Goal: Transaction & Acquisition: Purchase product/service

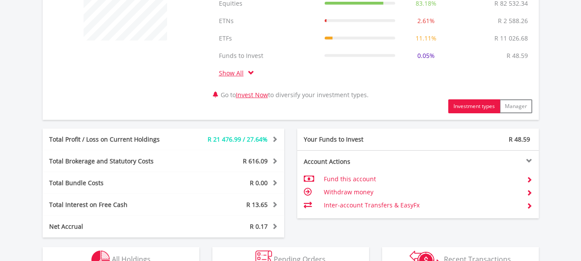
scroll to position [478, 0]
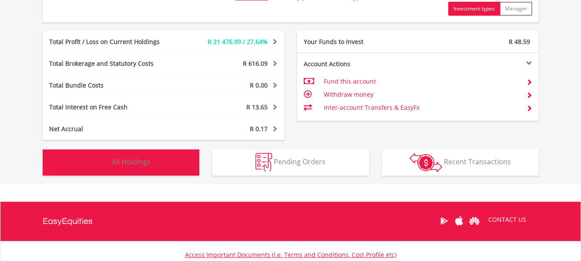
drag, startPoint x: 129, startPoint y: 164, endPoint x: 135, endPoint y: 165, distance: 5.7
click at [129, 165] on span "All Holdings" at bounding box center [131, 162] width 39 height 10
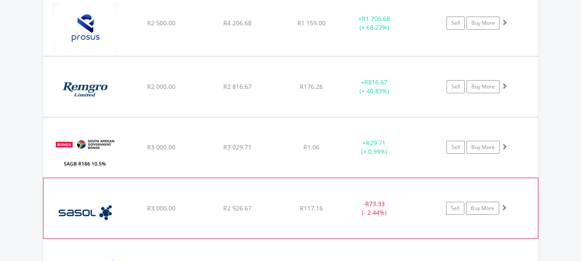
scroll to position [1854, 0]
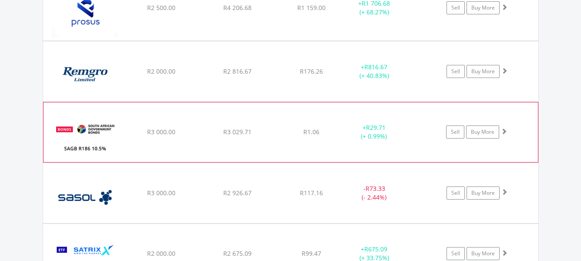
click at [133, 138] on div "﻿ SAGB R186 10.5% 21/12/26 R3 000.00 R3 029.71 R1.06 + R29.71 (+ 0.99%) Sell Bu…" at bounding box center [290, 131] width 494 height 59
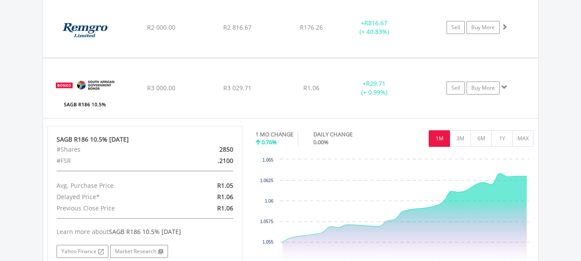
scroll to position [1898, 0]
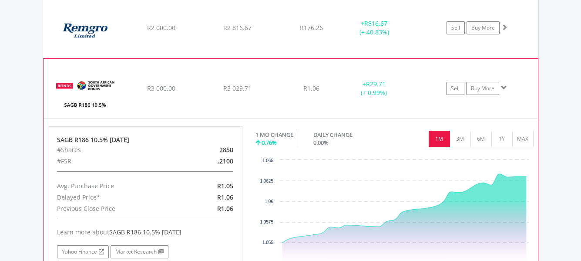
click at [116, 93] on img at bounding box center [85, 93] width 75 height 46
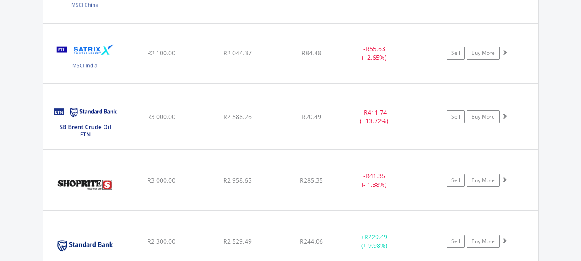
scroll to position [2155, 0]
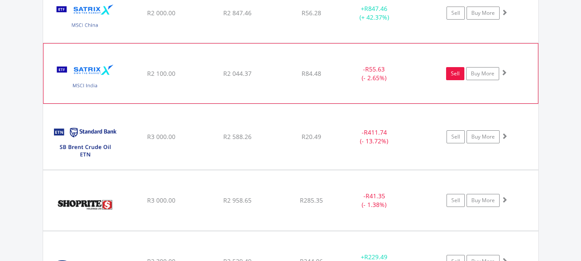
click at [454, 74] on link "Sell" at bounding box center [455, 73] width 18 height 13
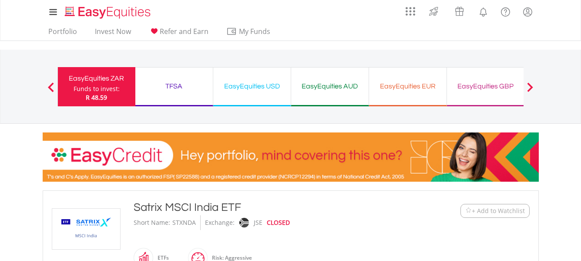
scroll to position [217, 0]
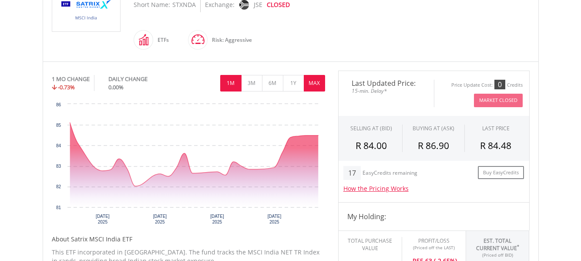
drag, startPoint x: 316, startPoint y: 86, endPoint x: 391, endPoint y: 161, distance: 106.4
click at [315, 86] on button "MAX" at bounding box center [314, 83] width 21 height 17
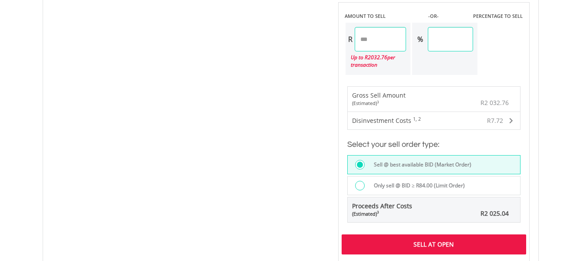
scroll to position [565, 0]
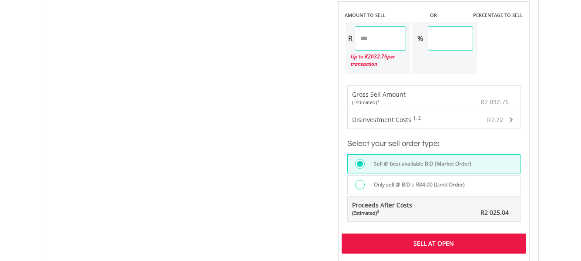
click at [437, 243] on div "Sell At Open" at bounding box center [433, 243] width 184 height 20
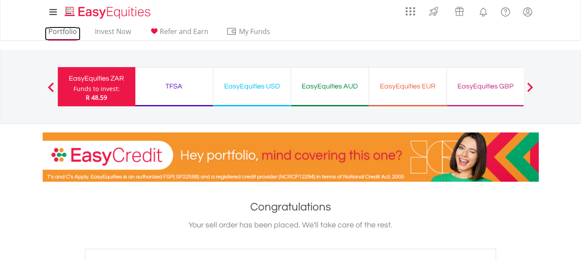
click at [64, 33] on link "Portfolio" at bounding box center [63, 33] width 36 height 13
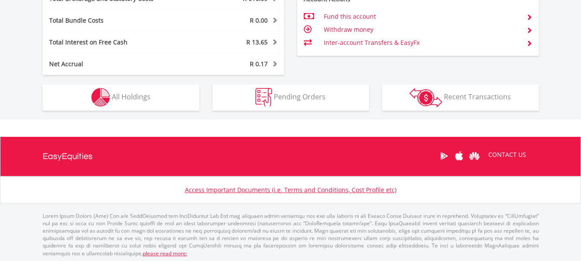
scroll to position [545, 0]
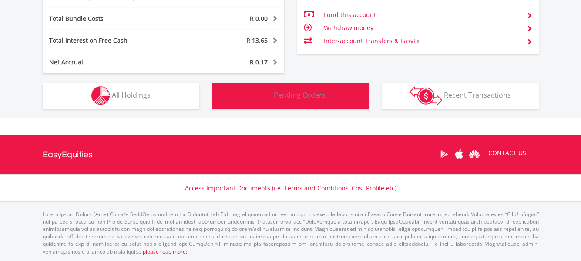
click at [291, 94] on span "Pending Orders" at bounding box center [300, 95] width 52 height 10
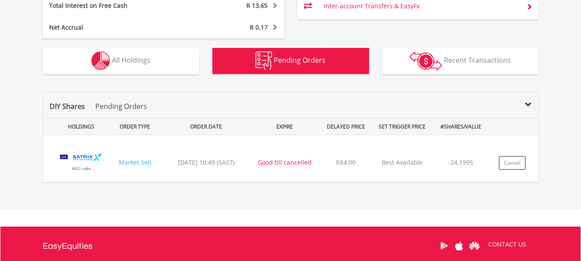
scroll to position [628, 0]
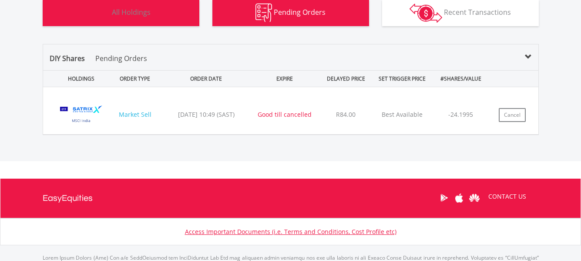
drag, startPoint x: 147, startPoint y: 14, endPoint x: 214, endPoint y: 64, distance: 83.3
click at [147, 15] on span "All Holdings" at bounding box center [131, 12] width 39 height 10
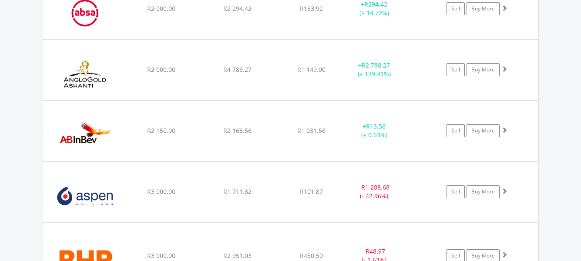
scroll to position [767, 0]
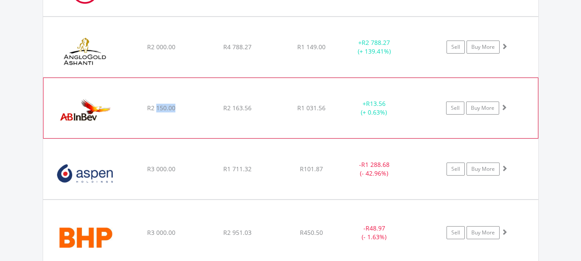
drag, startPoint x: 157, startPoint y: 107, endPoint x: 174, endPoint y: 107, distance: 17.4
click at [174, 107] on span "R2 150.00" at bounding box center [161, 108] width 28 height 8
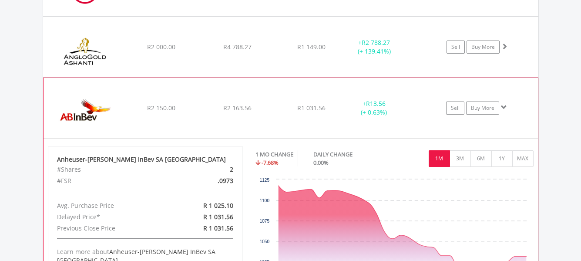
click at [171, 106] on span "R2 150.00" at bounding box center [161, 108] width 28 height 8
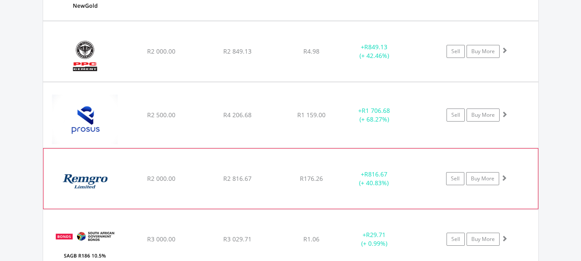
scroll to position [1767, 0]
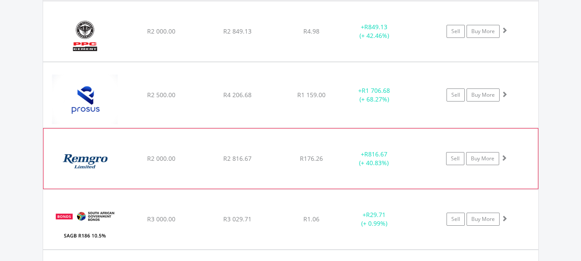
click at [169, 157] on span "R2 000.00" at bounding box center [161, 158] width 28 height 8
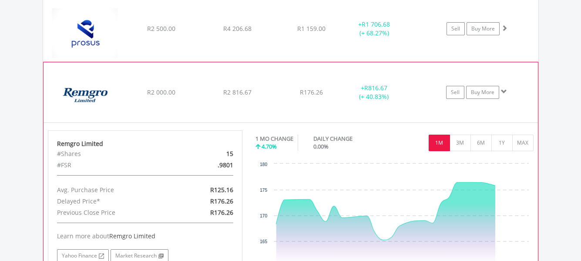
scroll to position [1854, 0]
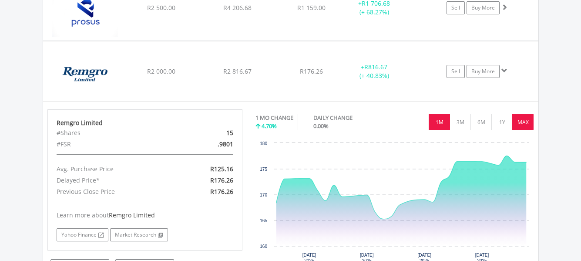
click at [526, 127] on button "MAX" at bounding box center [522, 122] width 21 height 17
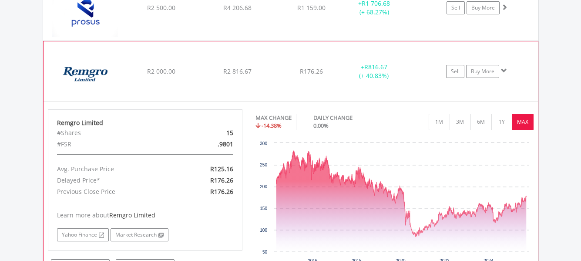
drag, startPoint x: 204, startPoint y: 73, endPoint x: 236, endPoint y: 80, distance: 32.8
click at [203, 73] on div "R2 816.67" at bounding box center [238, 71] width 74 height 9
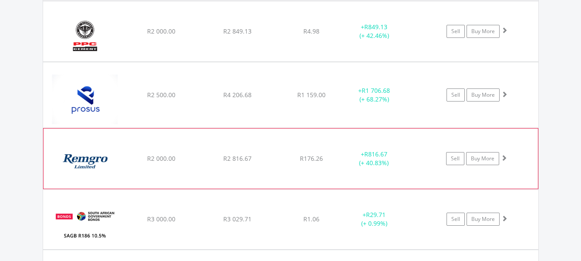
scroll to position [1724, 0]
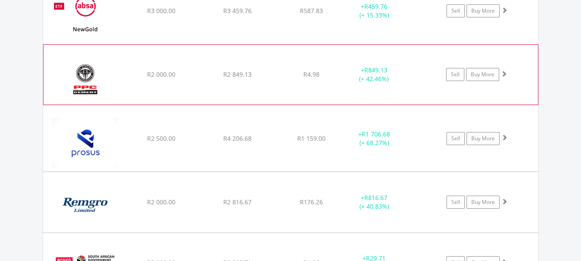
click at [345, 80] on div "+ R849.13 (+ 42.46%)" at bounding box center [373, 74] width 65 height 17
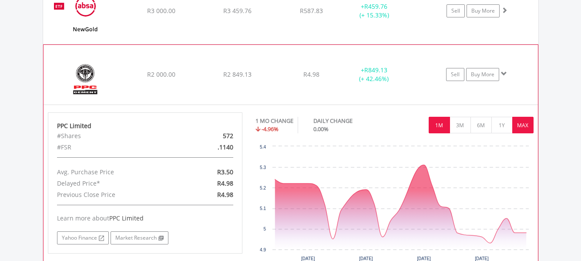
click at [528, 126] on button "MAX" at bounding box center [522, 125] width 21 height 17
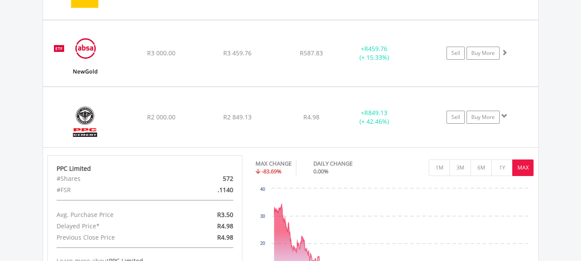
scroll to position [1680, 0]
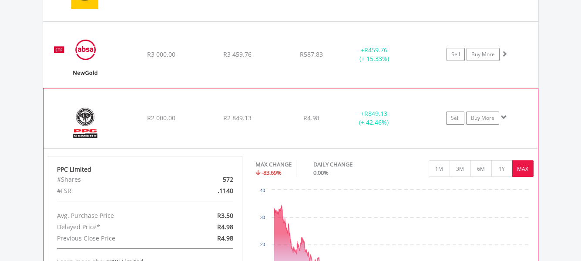
click at [269, 127] on div "﻿ PPC Limited R2 000.00 R2 849.13 R4.98 + R849.13 (+ 42.46%) Sell Buy More" at bounding box center [290, 118] width 494 height 60
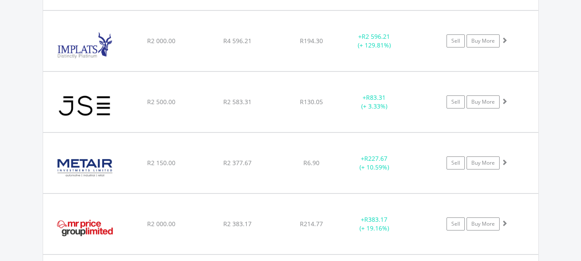
scroll to position [1376, 0]
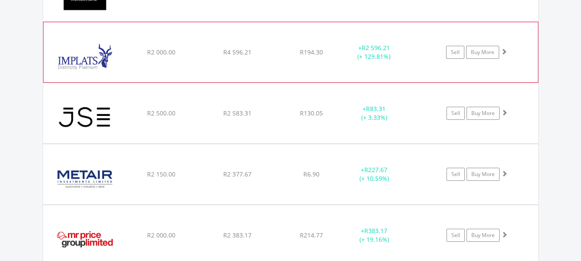
click at [197, 56] on div "R2 000.00" at bounding box center [161, 52] width 74 height 9
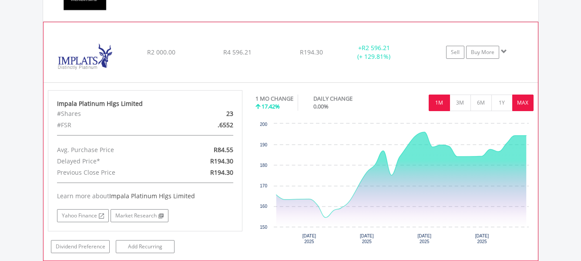
click at [524, 106] on button "MAX" at bounding box center [522, 102] width 21 height 17
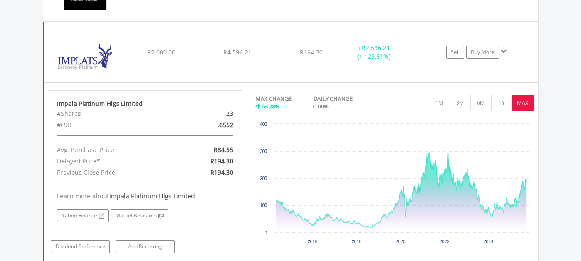
click at [286, 51] on div "R194.30" at bounding box center [311, 52] width 69 height 9
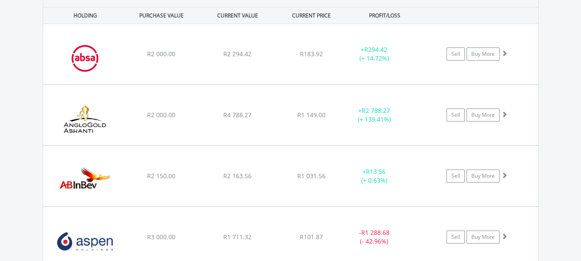
scroll to position [680, 0]
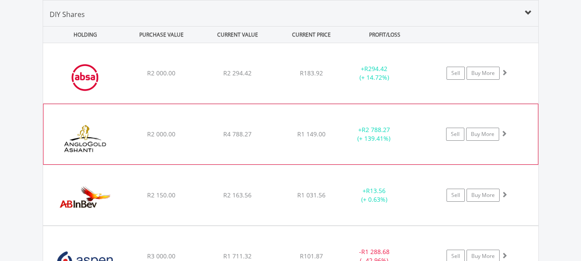
drag, startPoint x: 302, startPoint y: 83, endPoint x: 313, endPoint y: 118, distance: 37.3
click at [302, 84] on div "﻿ Absa Group Limited R2 000.00 R2 294.42 R183.92 + R294.42 (+ 14.72%) Sell Buy …" at bounding box center [290, 73] width 495 height 60
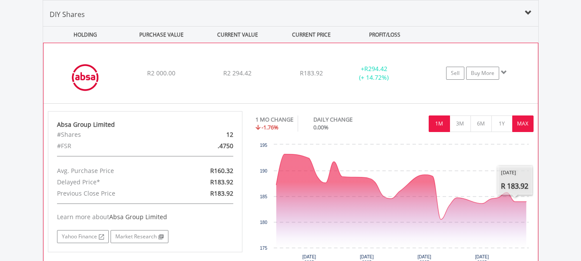
click at [522, 124] on button "MAX" at bounding box center [522, 123] width 21 height 17
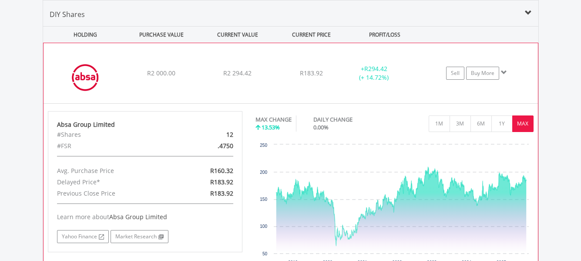
click at [129, 67] on div "﻿ Absa Group Limited R2 000.00 R2 294.42 R183.92 + R294.42 (+ 14.72%) Sell Buy …" at bounding box center [290, 73] width 494 height 60
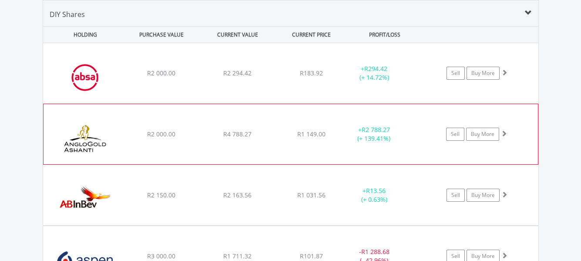
click at [138, 137] on div "R2 000.00" at bounding box center [161, 134] width 74 height 9
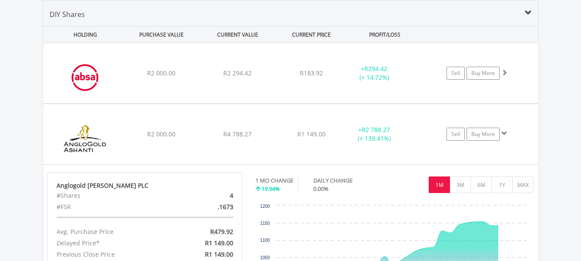
scroll to position [723, 0]
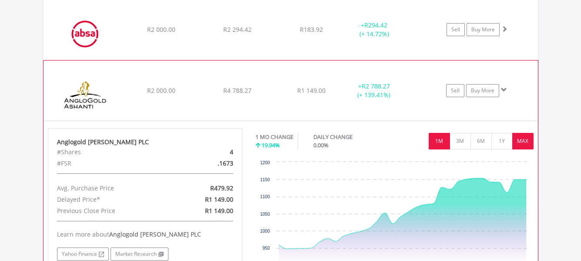
click at [524, 143] on button "MAX" at bounding box center [522, 141] width 21 height 17
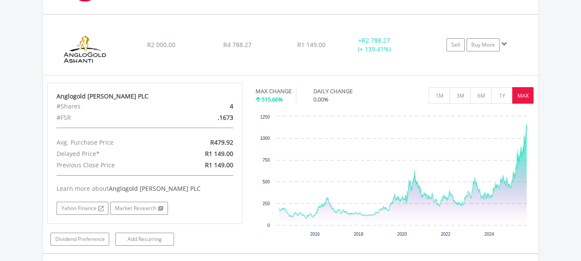
scroll to position [767, 0]
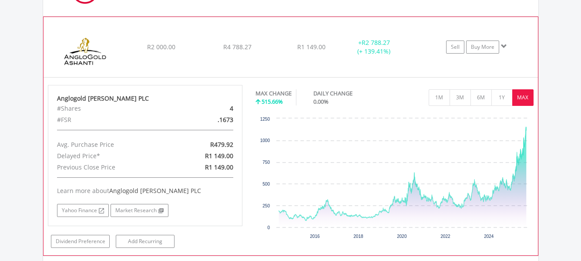
click at [351, 47] on div "+ R2 788.27 (+ 139.41%)" at bounding box center [373, 46] width 65 height 17
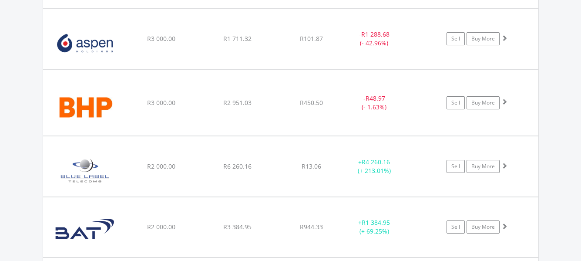
scroll to position [893, 0]
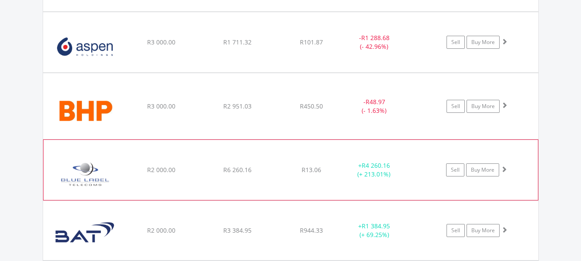
click at [193, 169] on div "R2 000.00" at bounding box center [161, 169] width 74 height 9
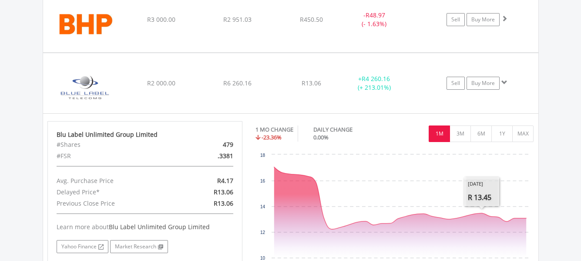
scroll to position [980, 0]
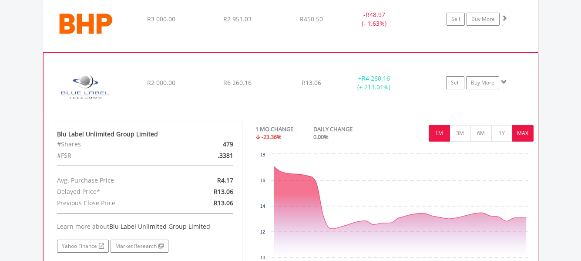
click at [529, 133] on button "MAX" at bounding box center [522, 133] width 21 height 17
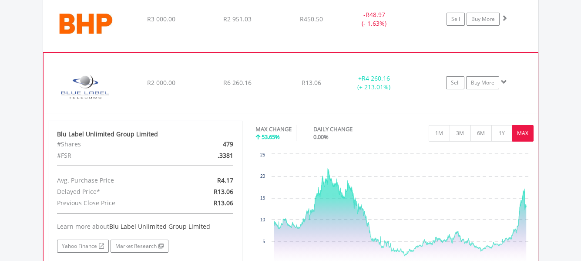
click at [189, 70] on div "﻿ Blu Label Unlimited Group Limited R2 000.00 R6 260.16 R13.06 + R4 260.16 (+ 2…" at bounding box center [290, 83] width 494 height 60
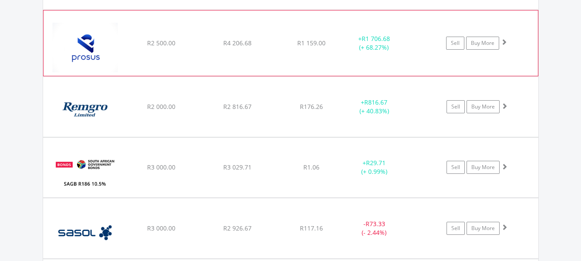
scroll to position [1850, 0]
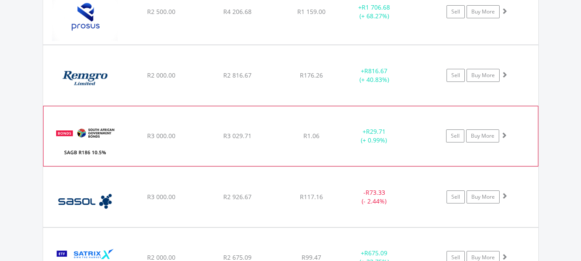
drag, startPoint x: 221, startPoint y: 137, endPoint x: 273, endPoint y: 157, distance: 55.5
click at [221, 138] on div "R3 029.71" at bounding box center [238, 135] width 74 height 9
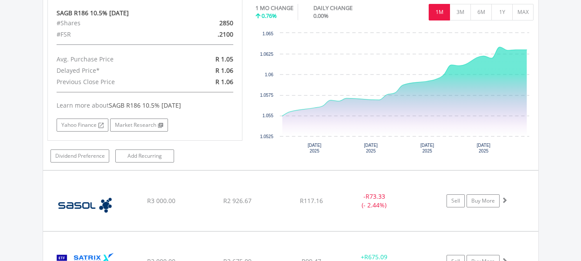
scroll to position [1981, 0]
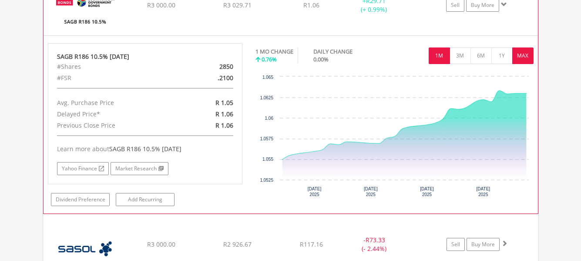
click at [525, 57] on button "MAX" at bounding box center [522, 55] width 21 height 17
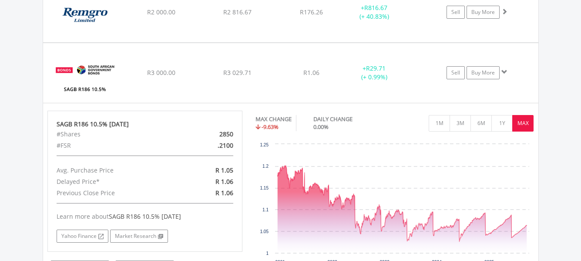
scroll to position [1894, 0]
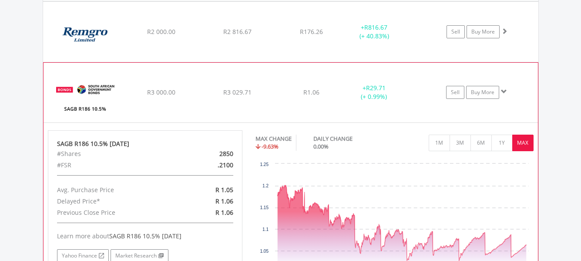
drag, startPoint x: 245, startPoint y: 91, endPoint x: 263, endPoint y: 114, distance: 28.9
click at [246, 94] on span "R3 029.71" at bounding box center [237, 92] width 28 height 8
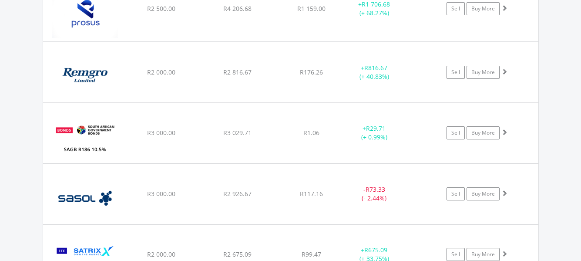
scroll to position [1850, 0]
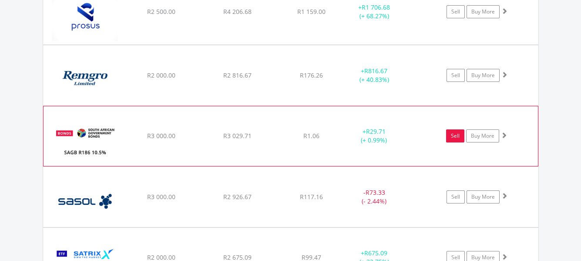
click at [453, 138] on link "Sell" at bounding box center [455, 135] width 18 height 13
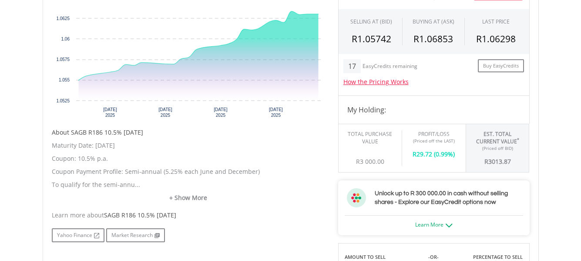
scroll to position [304, 0]
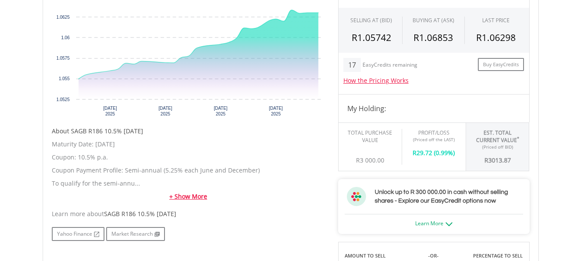
click at [187, 197] on link "+ Show More" at bounding box center [188, 196] width 273 height 9
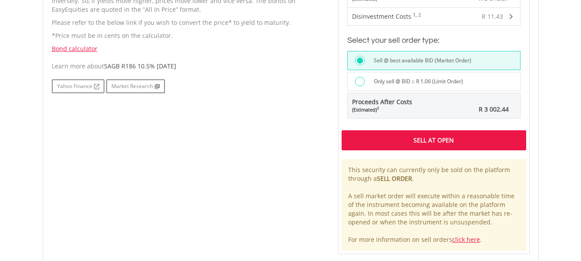
scroll to position [652, 0]
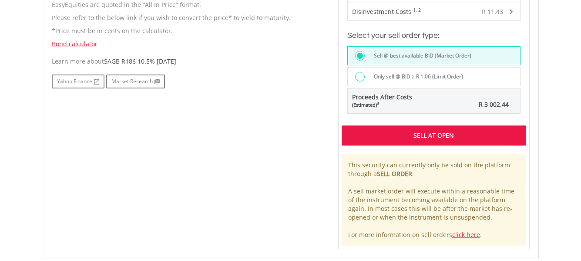
drag, startPoint x: 427, startPoint y: 137, endPoint x: 452, endPoint y: 131, distance: 26.0
click at [427, 137] on div "Sell At Open" at bounding box center [433, 135] width 184 height 20
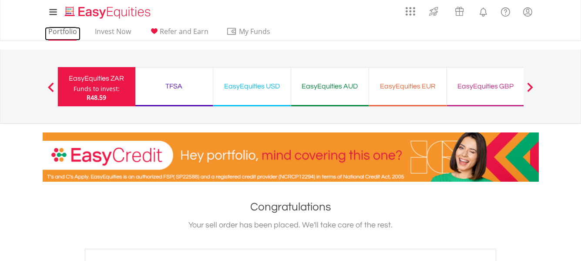
click at [60, 33] on link "Portfolio" at bounding box center [63, 33] width 36 height 13
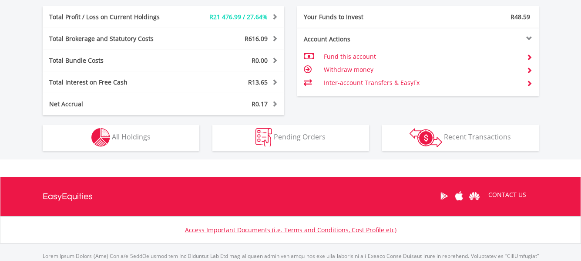
scroll to position [545, 0]
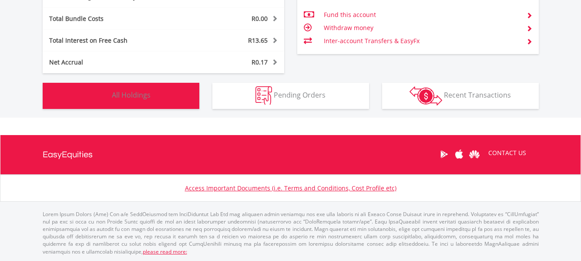
click at [134, 95] on span "All Holdings" at bounding box center [131, 95] width 39 height 10
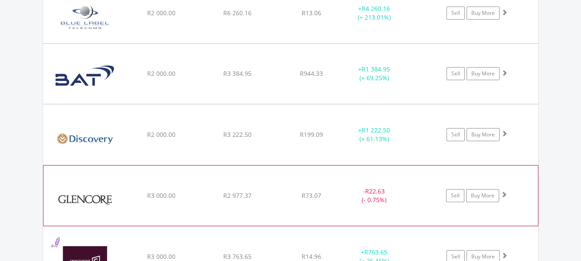
scroll to position [1071, 0]
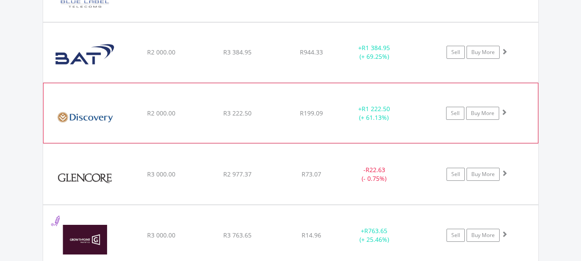
click at [211, 119] on div "﻿ Discovery Limited R2 000.00 R3 222.50 R199.09 + R1 222.50 (+ 61.13%) Sell Buy…" at bounding box center [290, 113] width 494 height 60
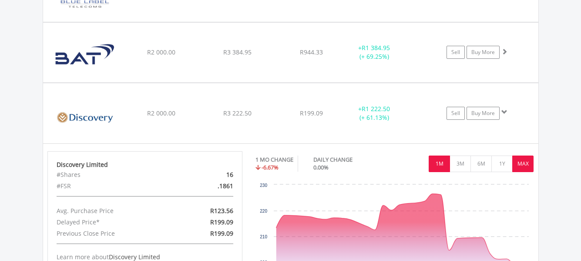
drag, startPoint x: 525, startPoint y: 164, endPoint x: 540, endPoint y: 166, distance: 15.3
click at [525, 165] on button "MAX" at bounding box center [522, 163] width 21 height 17
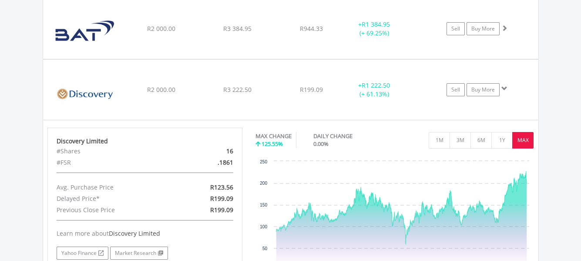
scroll to position [1115, 0]
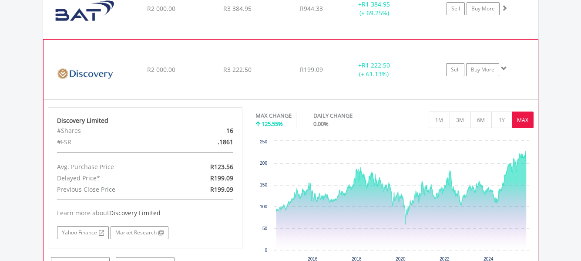
click at [215, 57] on div "﻿ Discovery Limited R2 000.00 R3 222.50 R199.09 + R1 222.50 (+ 61.13%) Sell Buy…" at bounding box center [290, 70] width 494 height 60
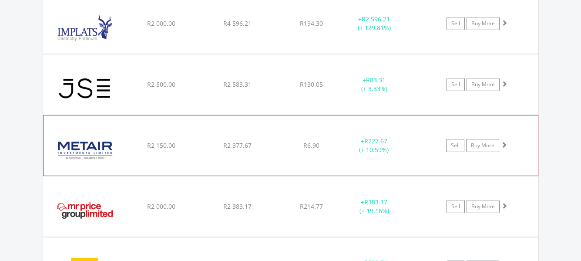
scroll to position [1419, 0]
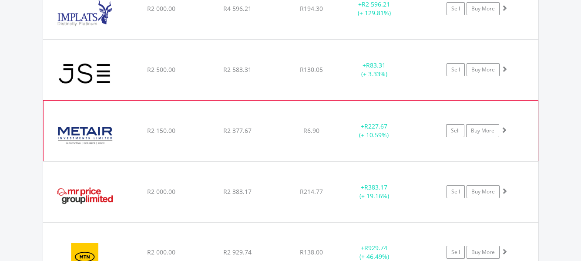
click at [296, 132] on div "R6.90" at bounding box center [311, 130] width 69 height 9
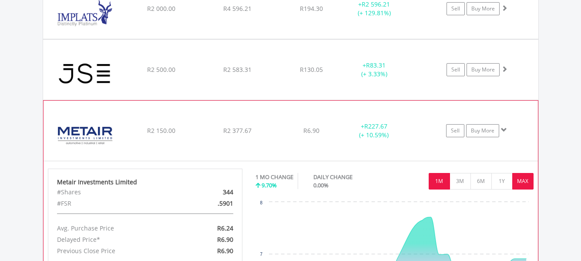
click at [525, 179] on button "MAX" at bounding box center [522, 181] width 21 height 17
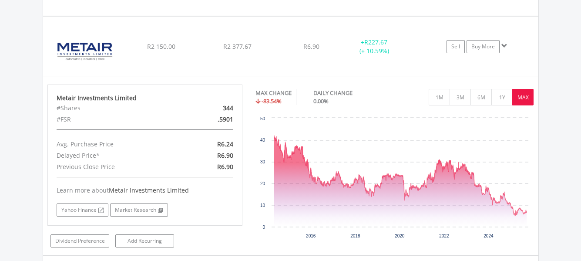
scroll to position [1506, 0]
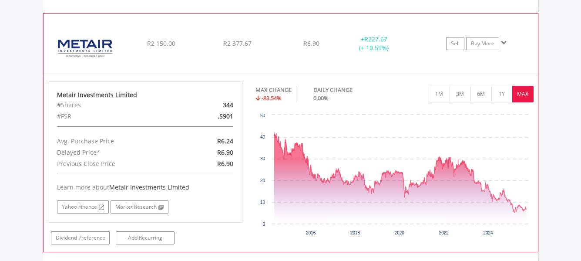
click at [116, 46] on img at bounding box center [85, 47] width 75 height 47
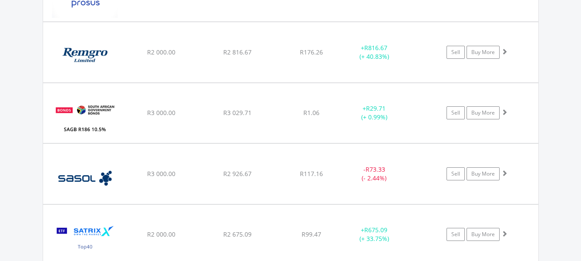
scroll to position [1854, 0]
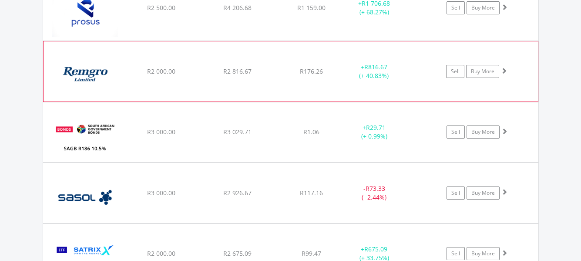
click at [288, 78] on div "﻿ Remgro Limited R2 000.00 R2 816.67 R176.26 + R816.67 (+ 40.83%) Sell Buy More" at bounding box center [290, 71] width 494 height 60
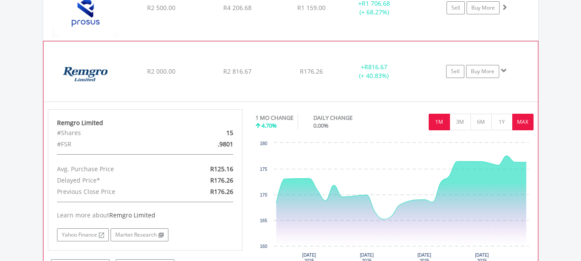
click at [530, 120] on button "MAX" at bounding box center [522, 122] width 21 height 17
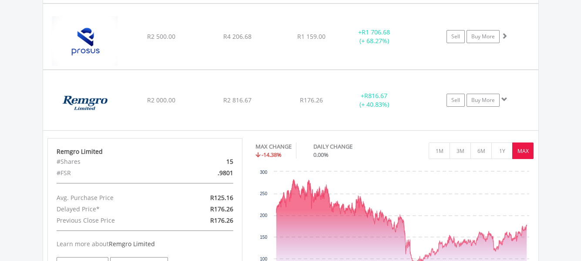
scroll to position [1811, 0]
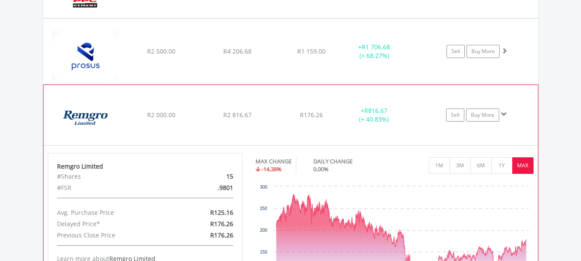
click at [223, 107] on div "﻿ Remgro Limited R2 000.00 R2 816.67 R176.26 + R816.67 (+ 40.83%) Sell Buy More" at bounding box center [290, 115] width 494 height 60
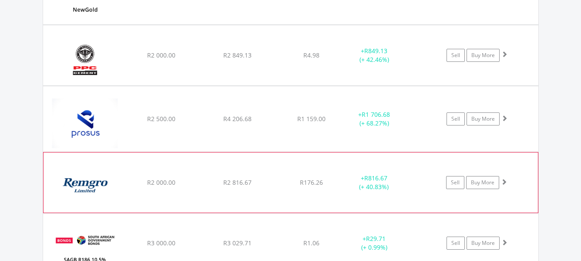
scroll to position [1724, 0]
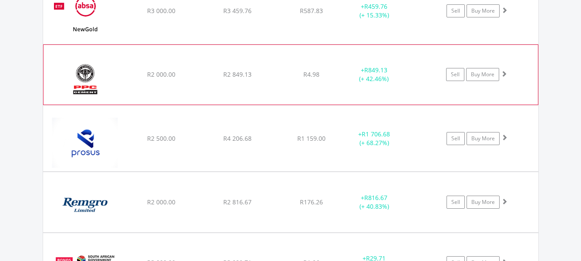
click at [174, 81] on div "﻿ PPC Limited R2 000.00 R2 849.13 R4.98 + R849.13 (+ 42.46%) Sell Buy More" at bounding box center [290, 75] width 494 height 60
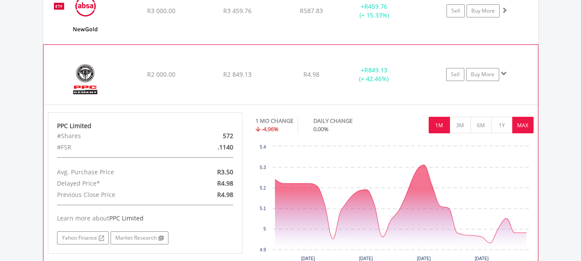
click at [522, 128] on button "MAX" at bounding box center [522, 125] width 21 height 17
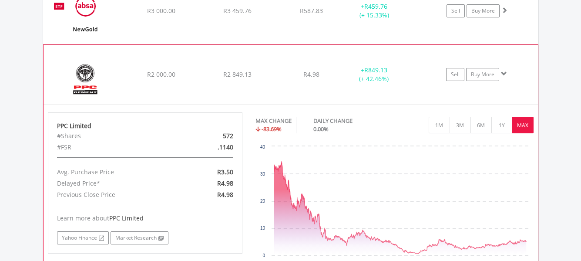
click at [179, 75] on div "R2 000.00" at bounding box center [161, 74] width 74 height 9
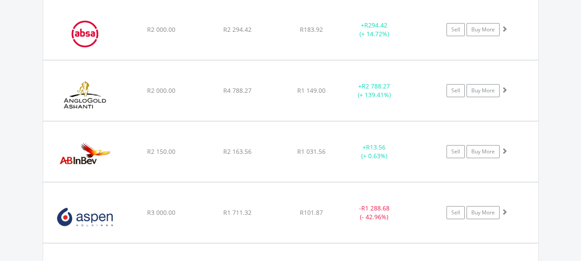
scroll to position [680, 0]
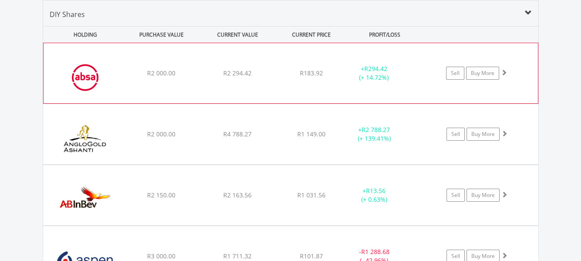
click at [328, 70] on div "R183.92" at bounding box center [311, 73] width 69 height 9
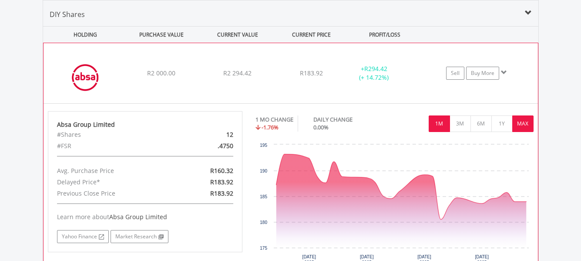
click at [522, 127] on button "MAX" at bounding box center [522, 123] width 21 height 17
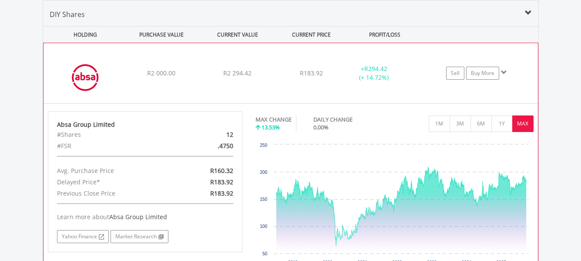
click at [323, 71] on div "R183.92" at bounding box center [311, 73] width 69 height 9
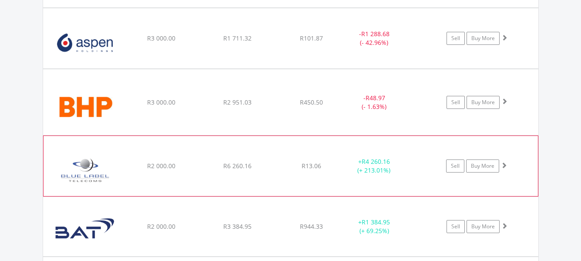
scroll to position [941, 0]
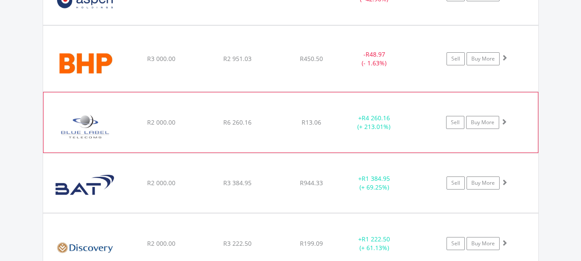
click at [327, 132] on div "﻿ Blu Label Unlimited Group Limited R2 000.00 R6 260.16 R13.06 + R4 260.16 (+ 2…" at bounding box center [290, 122] width 494 height 60
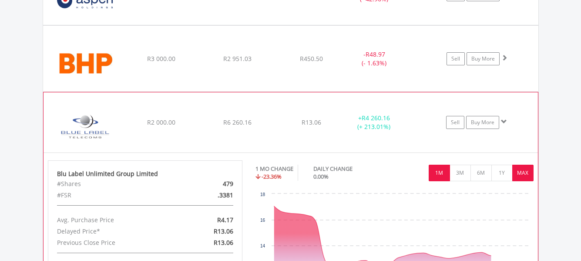
click at [524, 172] on button "MAX" at bounding box center [522, 172] width 21 height 17
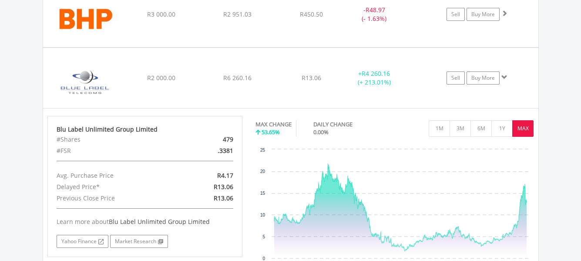
scroll to position [1028, 0]
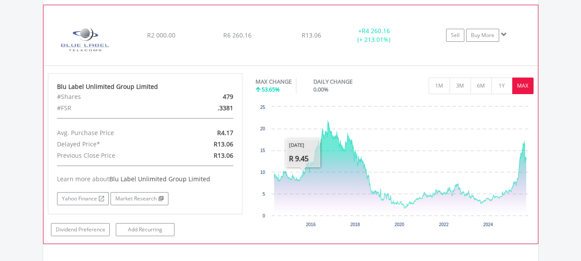
click at [174, 40] on div "﻿ Blu Label Unlimited Group Limited R2 000.00 R6 260.16 R13.06 + R4 260.16 (+ 2…" at bounding box center [290, 35] width 494 height 60
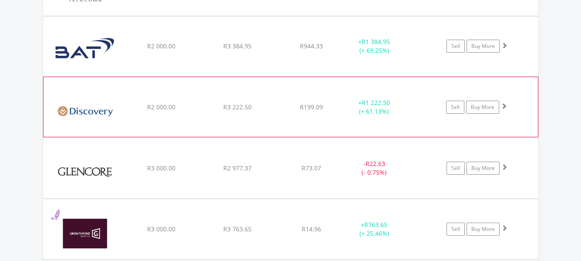
scroll to position [1115, 0]
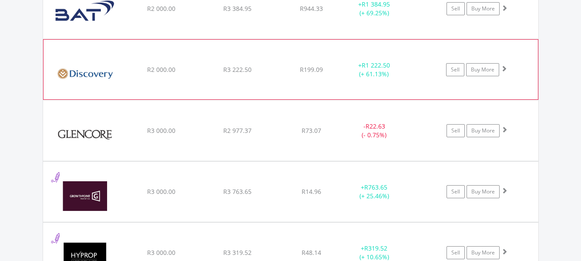
click at [159, 71] on span "R2 000.00" at bounding box center [161, 69] width 28 height 8
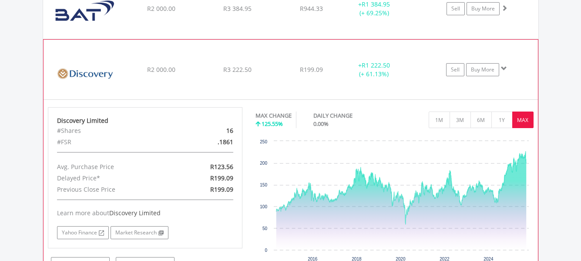
click at [147, 66] on span "R2 000.00" at bounding box center [161, 69] width 28 height 8
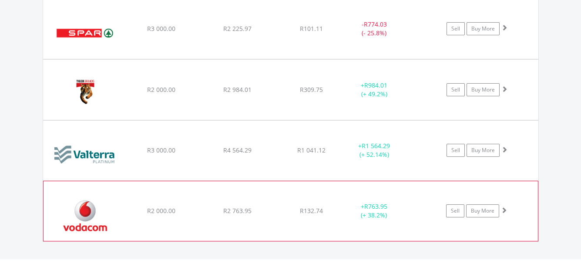
scroll to position [2463, 0]
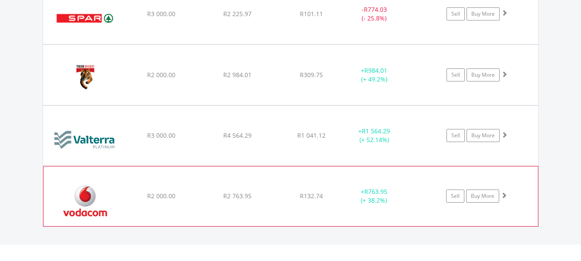
click at [191, 194] on div "R2 000.00" at bounding box center [161, 195] width 74 height 9
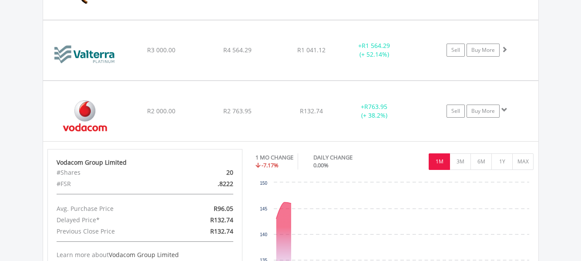
scroll to position [2550, 0]
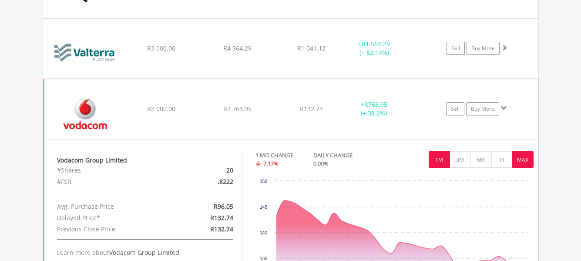
click at [522, 161] on button "MAX" at bounding box center [522, 159] width 21 height 17
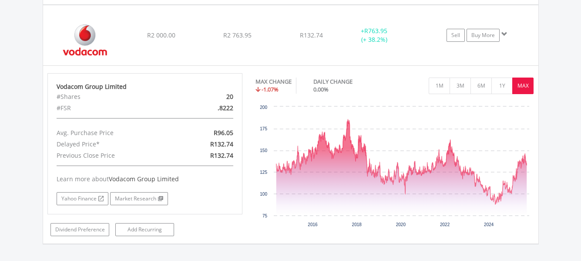
scroll to position [2637, 0]
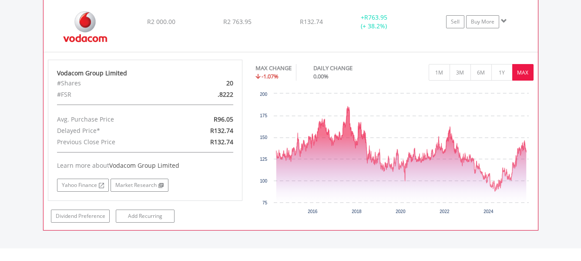
click at [164, 23] on span "R2 000.00" at bounding box center [161, 21] width 28 height 8
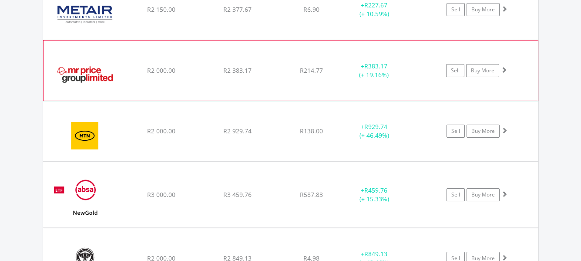
scroll to position [1546, 0]
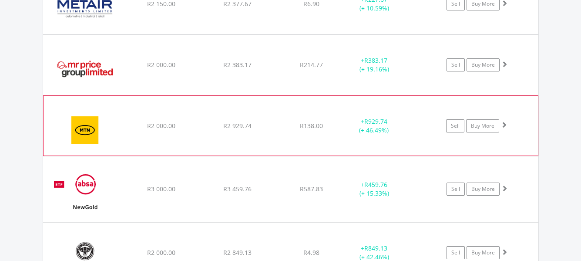
click at [251, 125] on span "R2 929.74" at bounding box center [237, 125] width 28 height 8
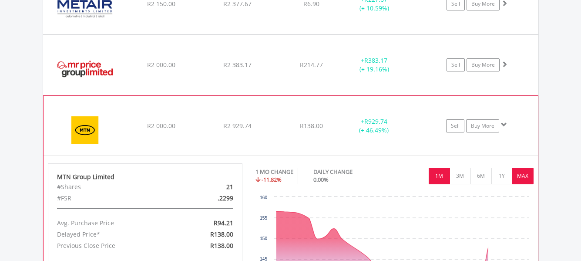
click at [525, 174] on button "MAX" at bounding box center [522, 175] width 21 height 17
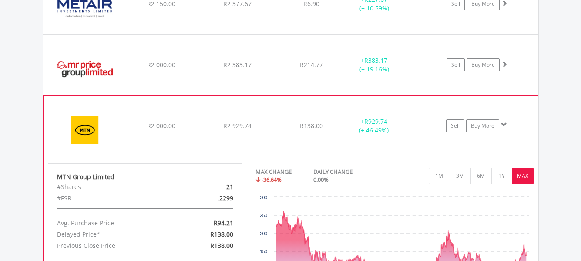
click at [282, 131] on div "﻿ MTN Group Limited R2 000.00 R2 929.74 R138.00 + R929.74 (+ 46.49%) Sell Buy M…" at bounding box center [290, 125] width 494 height 59
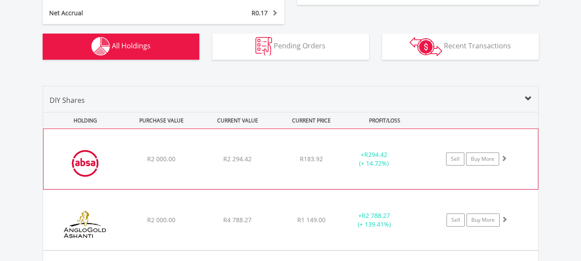
scroll to position [632, 0]
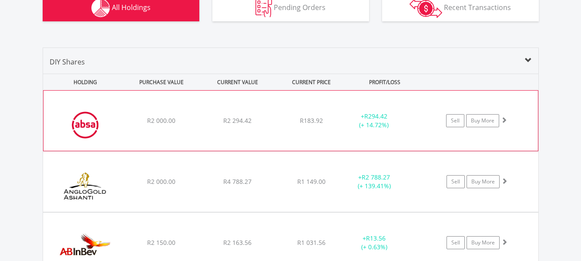
click at [286, 129] on div "﻿ Absa Group Limited R2 000.00 R2 294.42 R183.92 + R294.42 (+ 14.72%) Sell Buy …" at bounding box center [290, 120] width 494 height 60
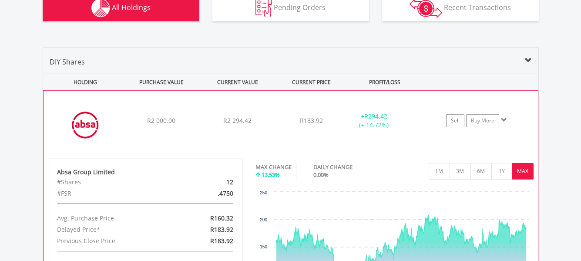
click at [258, 124] on div "R2 294.42" at bounding box center [238, 120] width 74 height 9
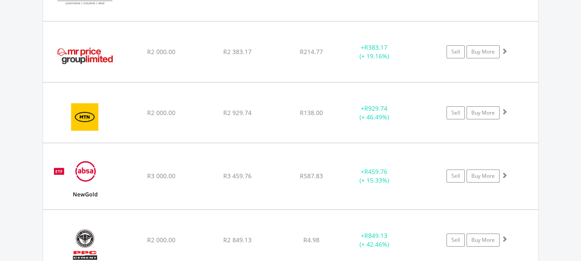
scroll to position [1676, 0]
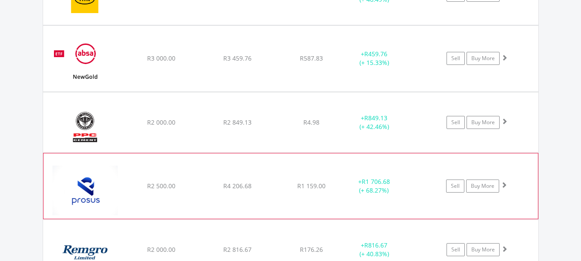
click at [161, 188] on span "R2 500.00" at bounding box center [161, 185] width 28 height 8
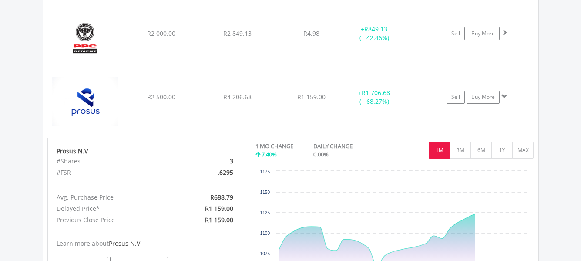
scroll to position [1807, 0]
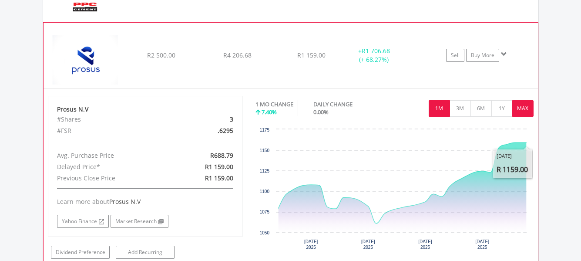
click at [526, 110] on button "MAX" at bounding box center [522, 108] width 21 height 17
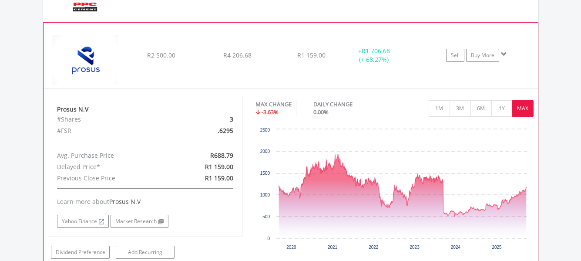
click at [163, 47] on div "﻿ Prosus N.V R2 500.00 R4 206.68 R1 159.00 + R1 706.68 (+ 68.27%) Sell Buy More" at bounding box center [290, 55] width 494 height 65
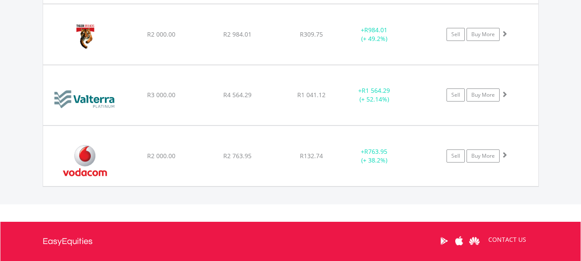
scroll to position [2503, 0]
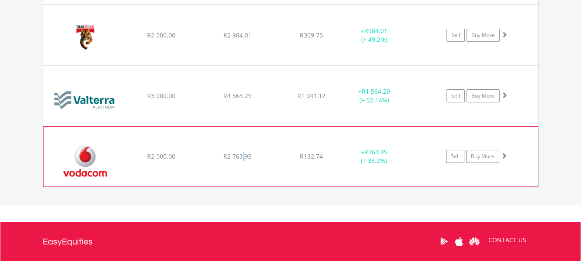
click at [244, 156] on span "R2 763.95" at bounding box center [237, 156] width 28 height 8
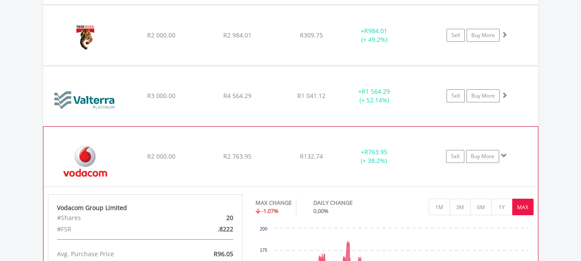
click at [263, 154] on div "R2 763.95" at bounding box center [238, 156] width 74 height 9
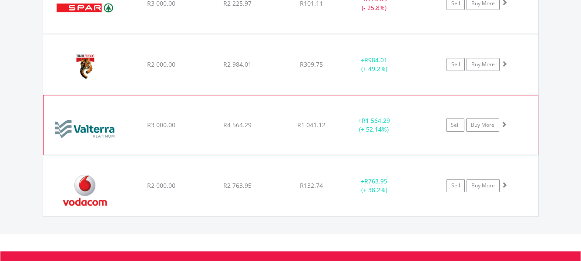
scroll to position [2416, 0]
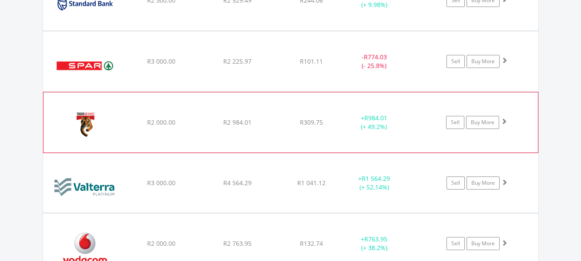
click at [185, 129] on div "﻿ Tiger Brands Limited R2 000.00 R2 984.01 R309.75 + R984.01 (+ 49.2%) Sell Buy…" at bounding box center [290, 122] width 494 height 60
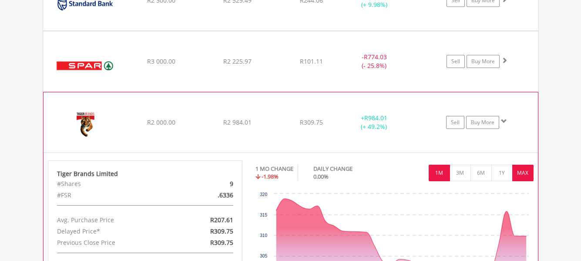
click at [528, 173] on button "MAX" at bounding box center [522, 172] width 21 height 17
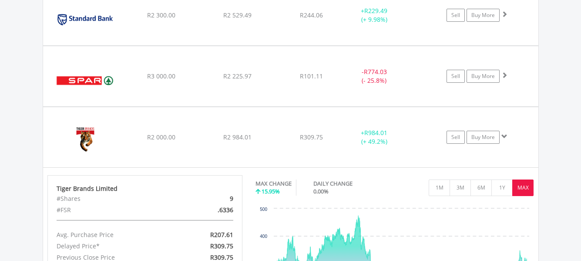
scroll to position [2372, 0]
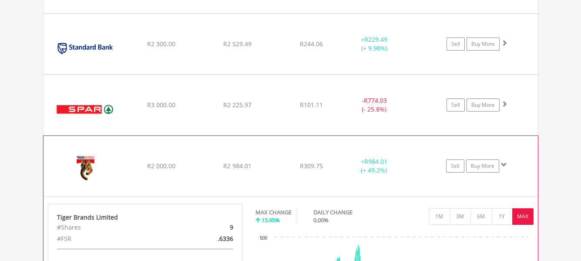
click at [142, 152] on div "﻿ Tiger Brands Limited R2 000.00 R2 984.01 R309.75 + R984.01 (+ 49.2%) Sell Buy…" at bounding box center [290, 166] width 494 height 60
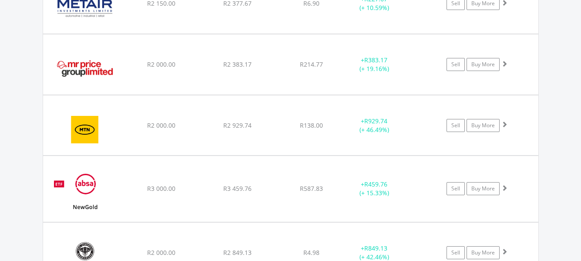
scroll to position [1546, 0]
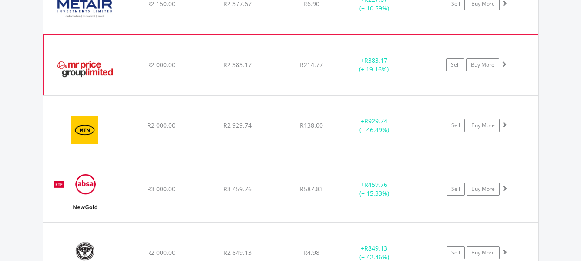
click at [154, 56] on div "﻿ Mr Price Group Limited R2 000.00 R2 383.17 R214.77 + R383.17 (+ 19.16%) Sell …" at bounding box center [290, 65] width 494 height 60
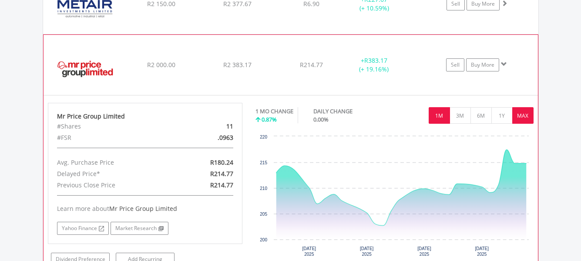
click at [524, 118] on button "MAX" at bounding box center [522, 115] width 21 height 17
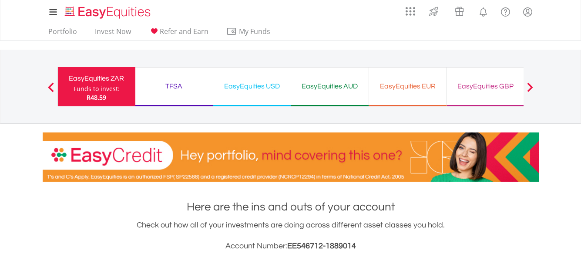
drag, startPoint x: 103, startPoint y: 88, endPoint x: 122, endPoint y: 139, distance: 54.8
click at [103, 88] on div "Funds to invest:" at bounding box center [97, 88] width 46 height 9
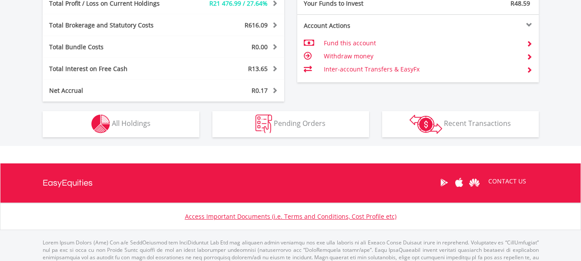
scroll to position [522, 0]
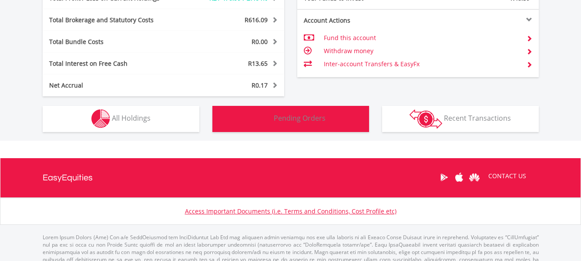
click at [274, 120] on button "Pending Orders Pending Orders" at bounding box center [290, 119] width 157 height 26
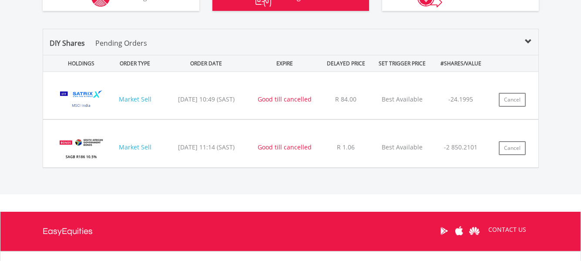
scroll to position [628, 0]
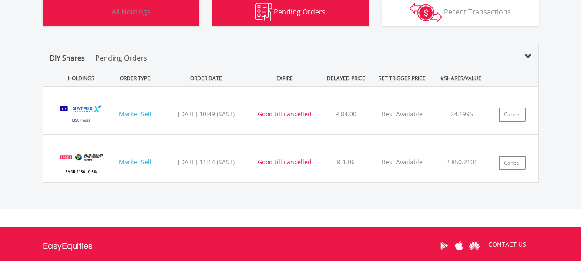
click at [131, 11] on span "All Holdings" at bounding box center [131, 12] width 39 height 10
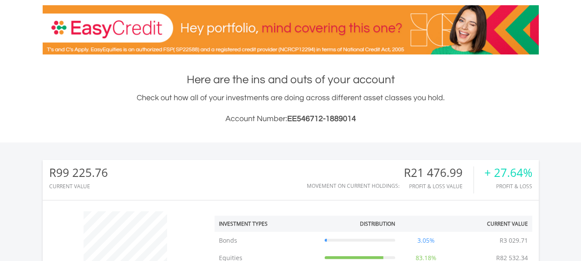
scroll to position [0, 0]
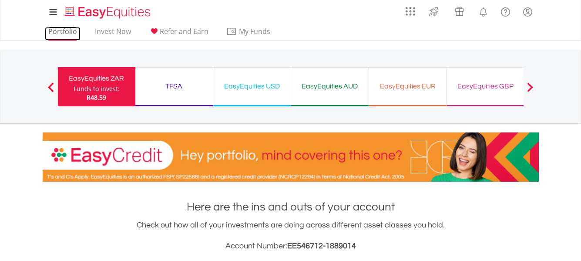
click at [63, 34] on link "Portfolio" at bounding box center [63, 33] width 36 height 13
